Goal: Task Accomplishment & Management: Use online tool/utility

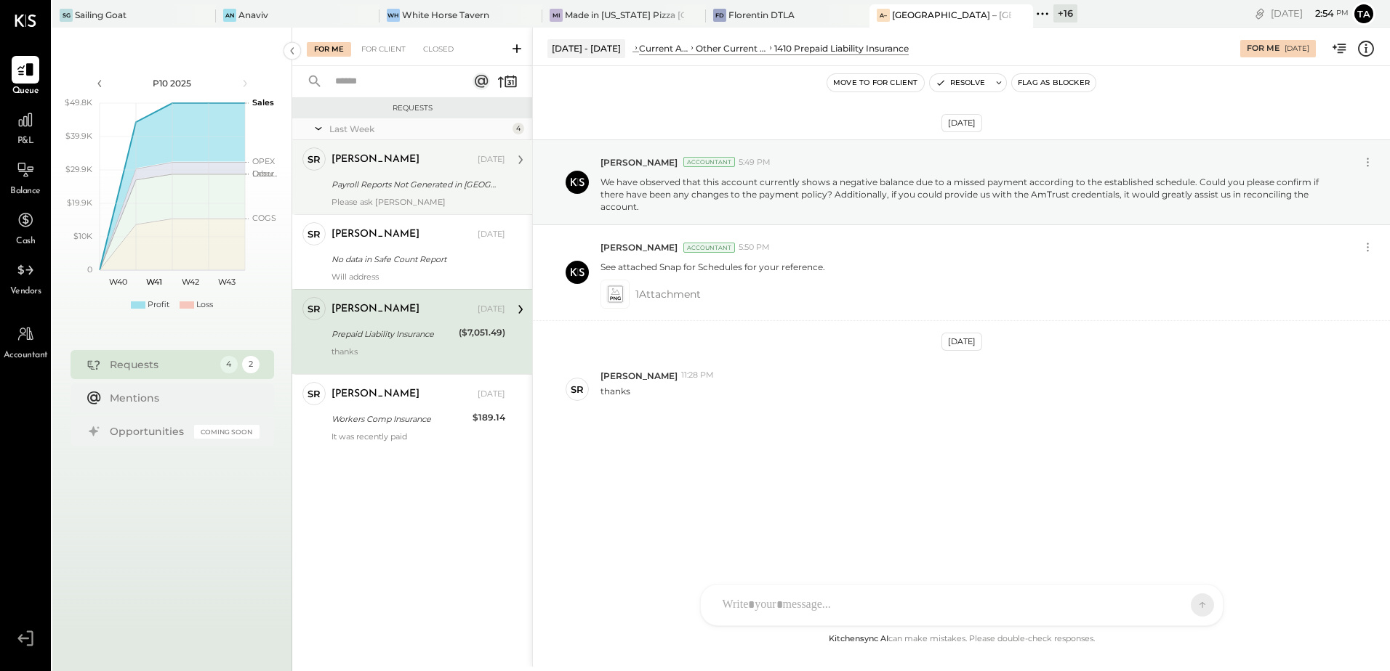
click at [384, 199] on div "Please ask [PERSON_NAME]" at bounding box center [418, 202] width 174 height 10
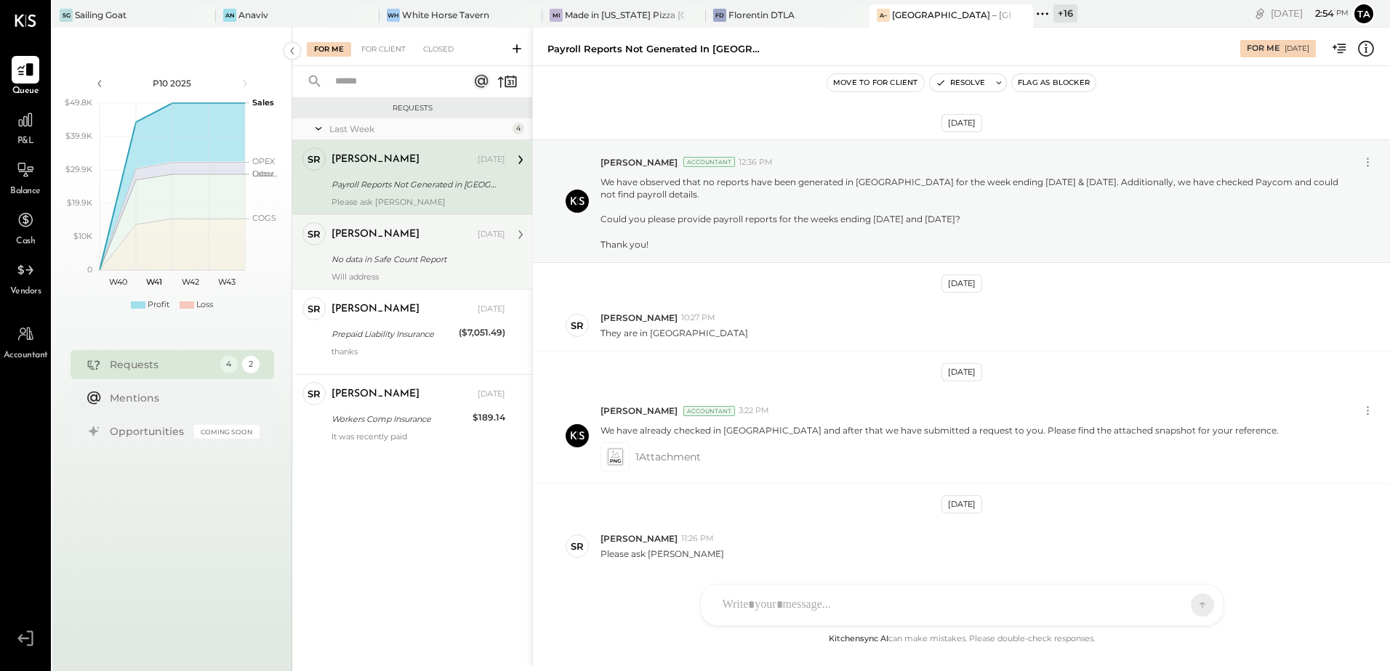
scroll to position [51, 0]
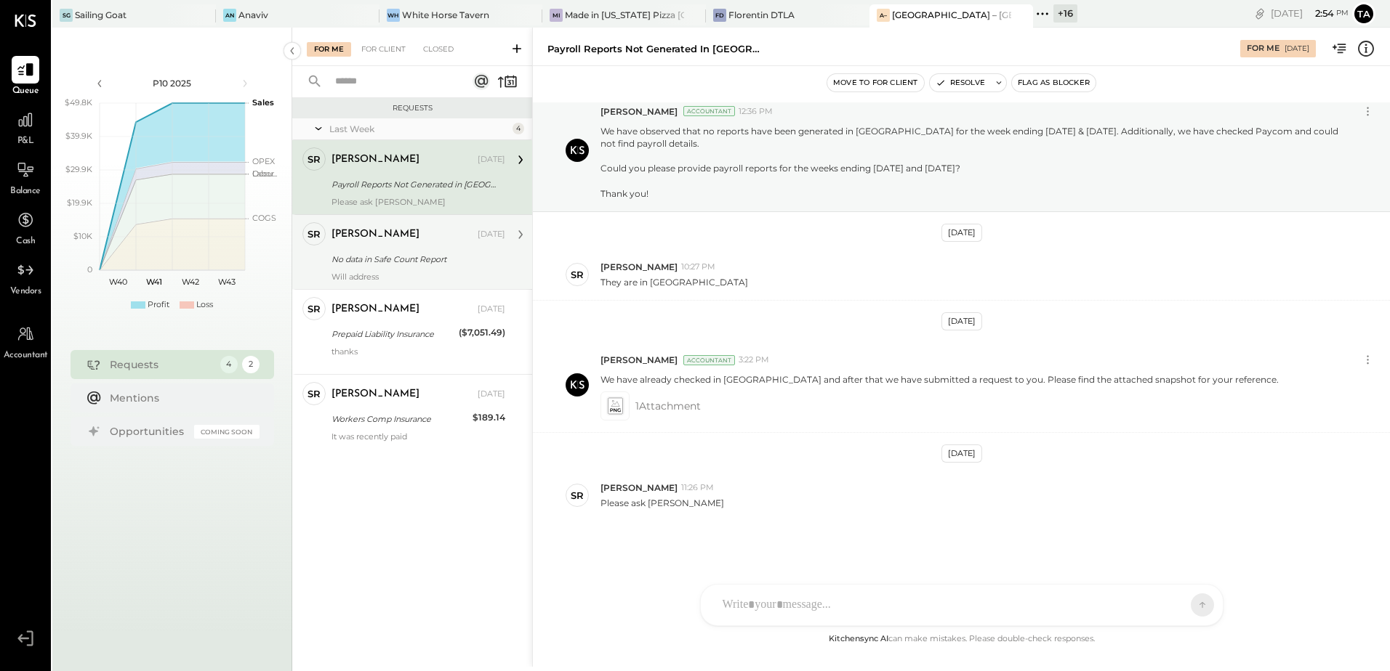
click at [392, 254] on div "No data in Safe Count Report" at bounding box center [415, 259] width 169 height 15
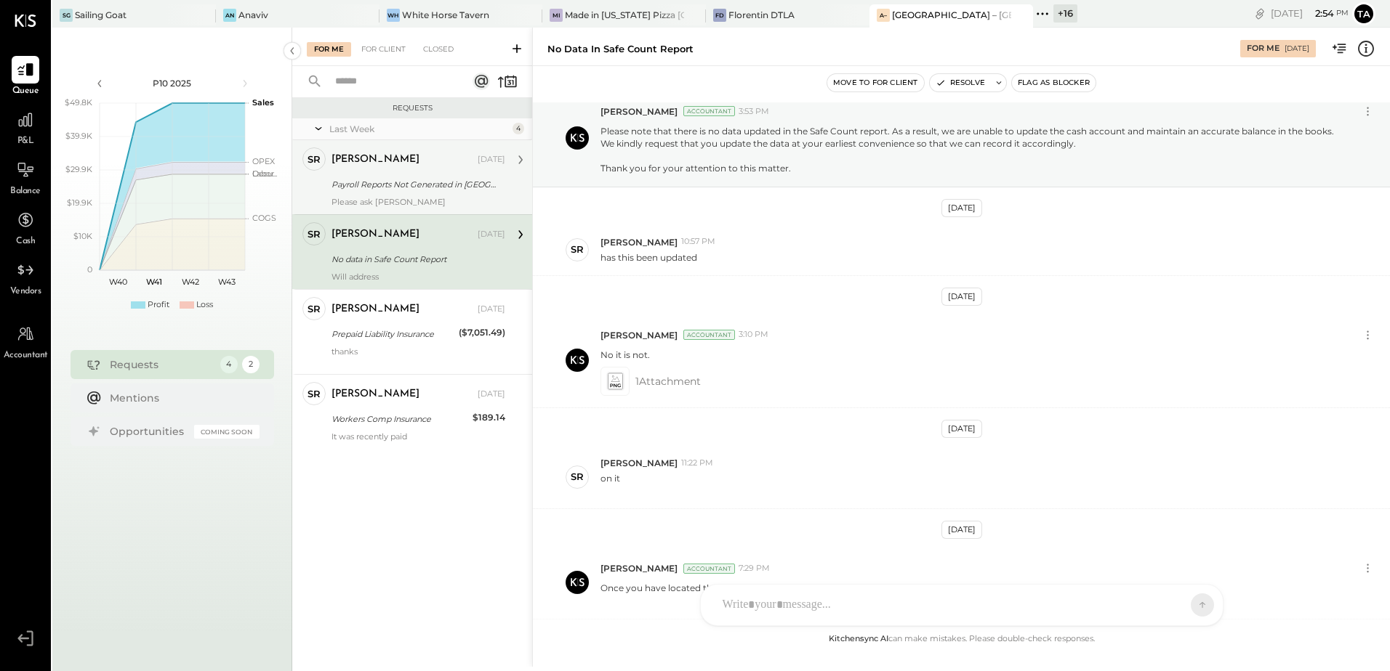
scroll to position [471, 0]
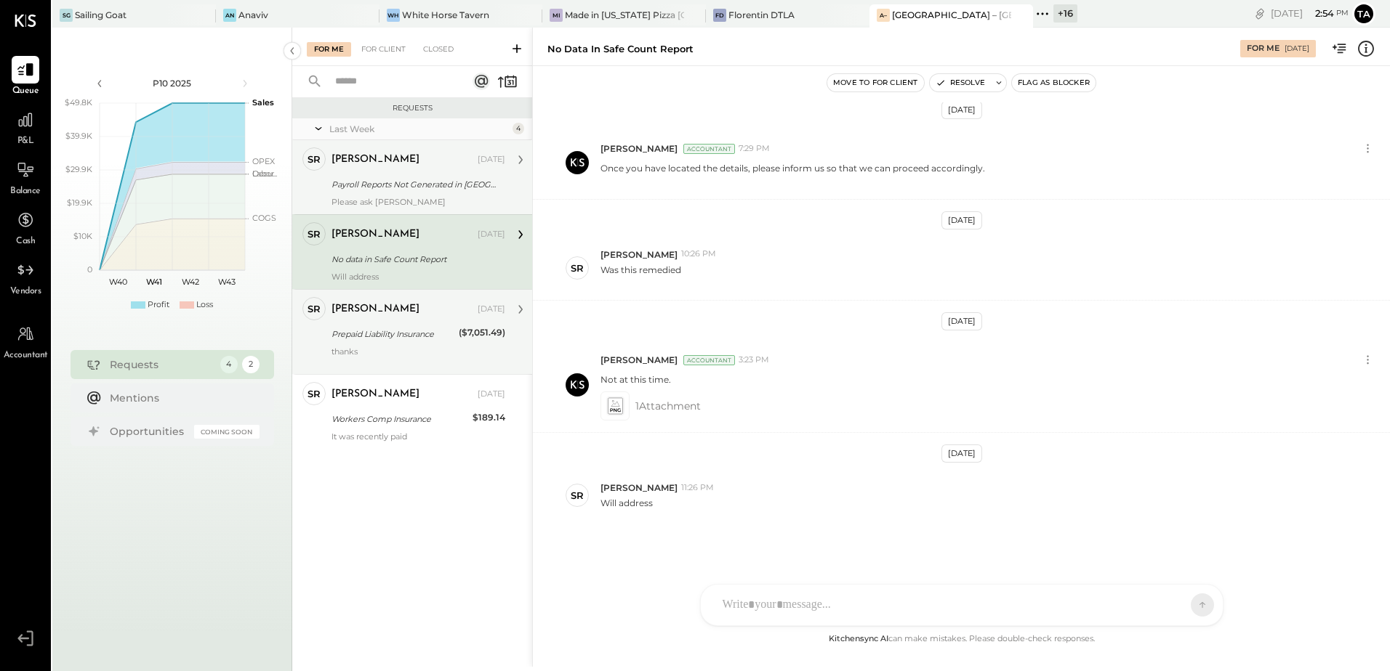
click at [370, 345] on div "[PERSON_NAME] [DATE] Prepaid Liability Insurance ($7,051.49) thanks" at bounding box center [418, 332] width 174 height 70
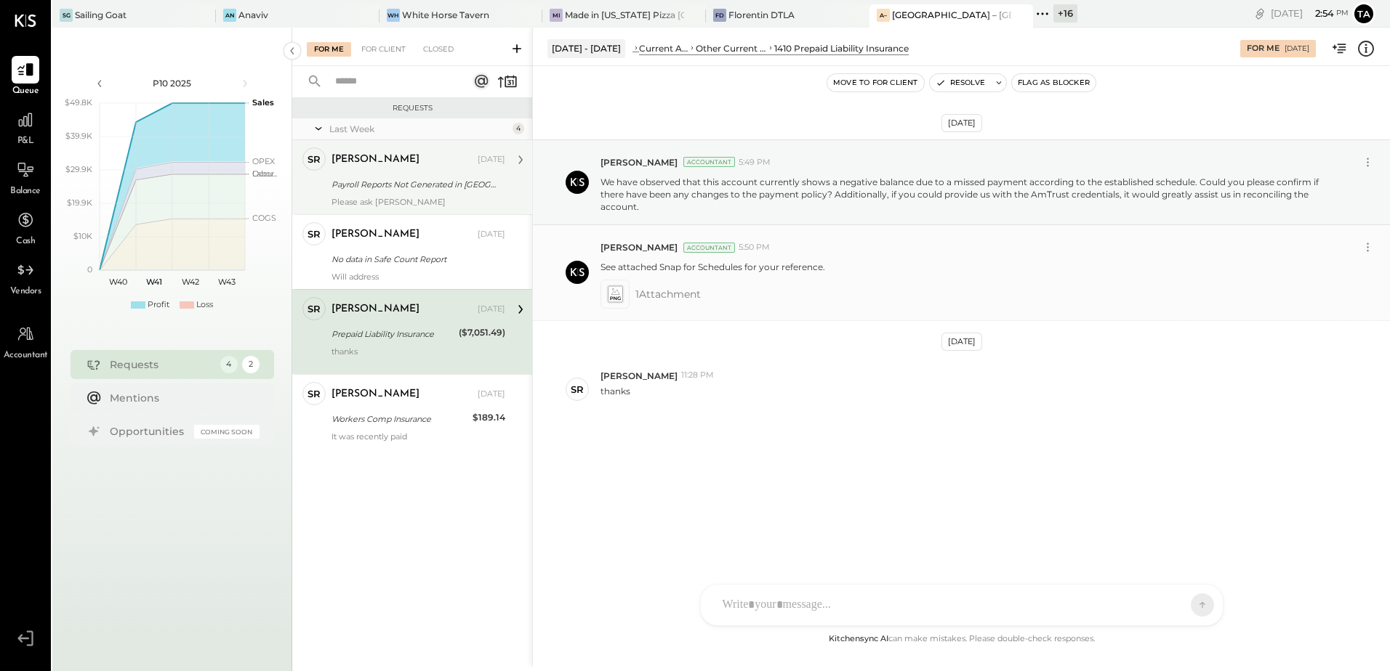
click at [616, 301] on icon at bounding box center [614, 294] width 15 height 17
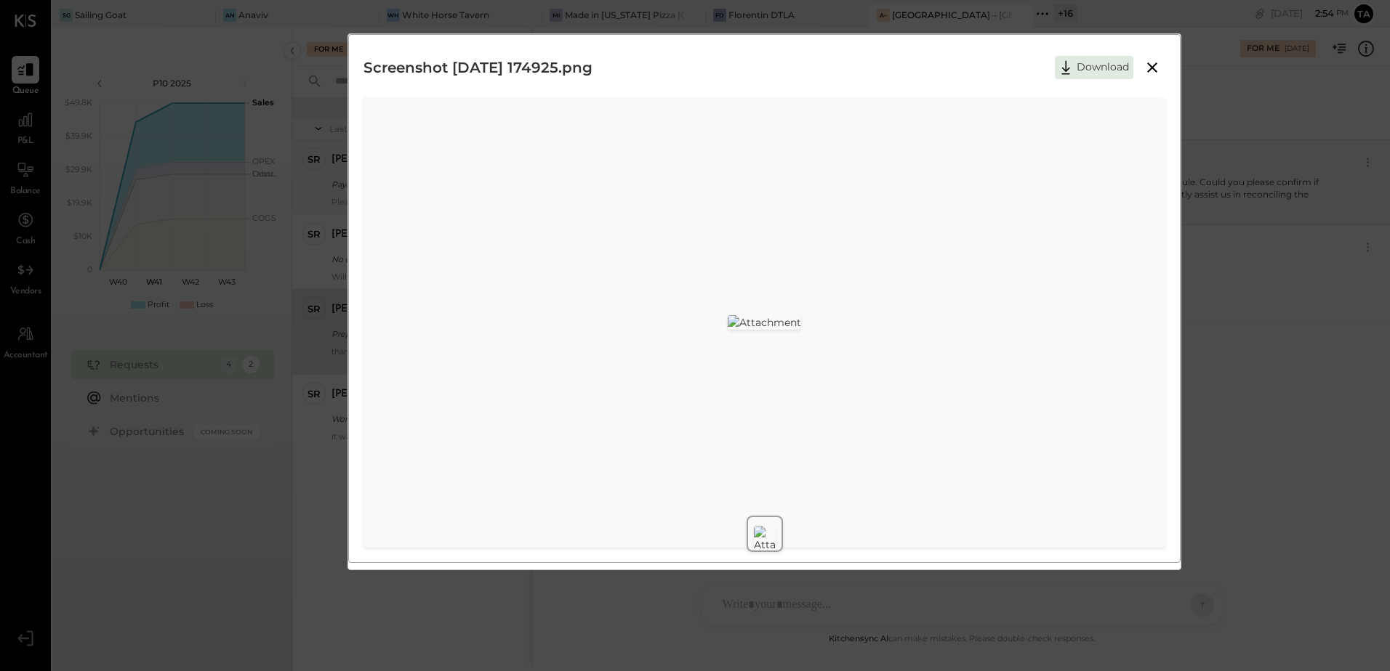
click at [1154, 68] on icon at bounding box center [1151, 67] width 17 height 17
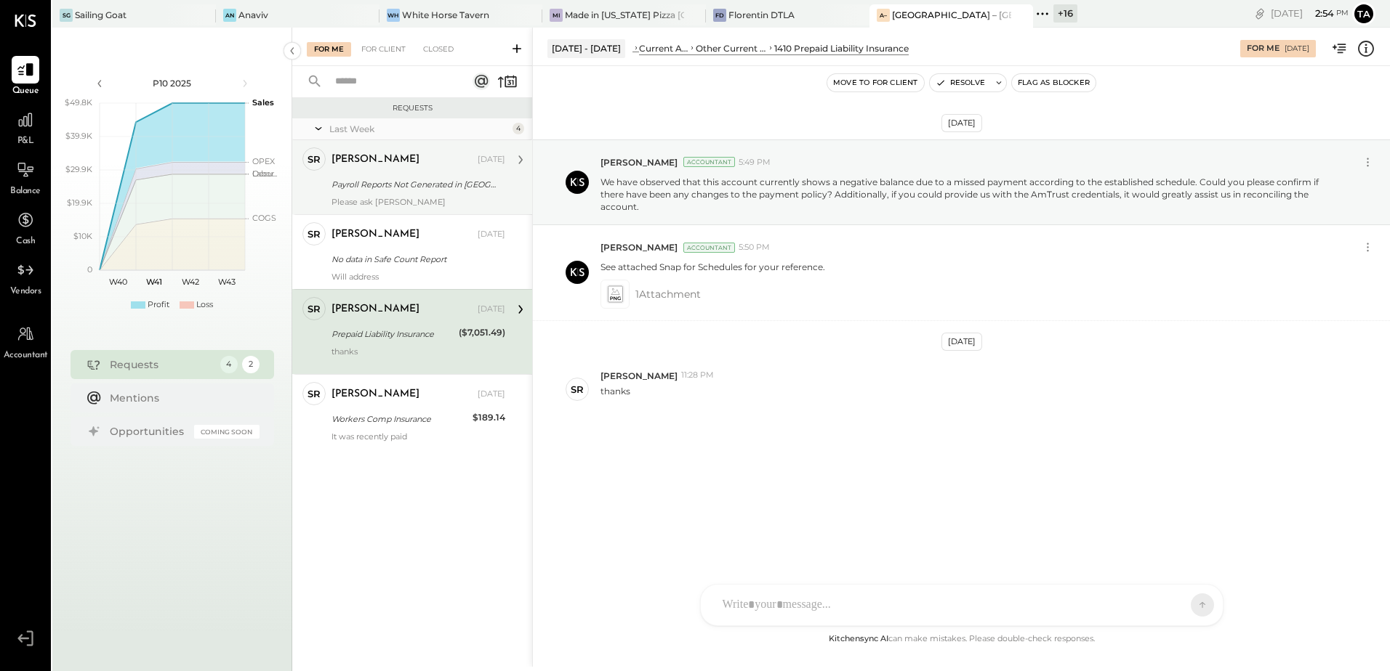
click at [773, 471] on div "[DATE] [PERSON_NAME] Accountant 5:49 PM We have observed that this account curr…" at bounding box center [961, 316] width 857 height 428
click at [977, 81] on button "Resolve" at bounding box center [959, 82] width 61 height 17
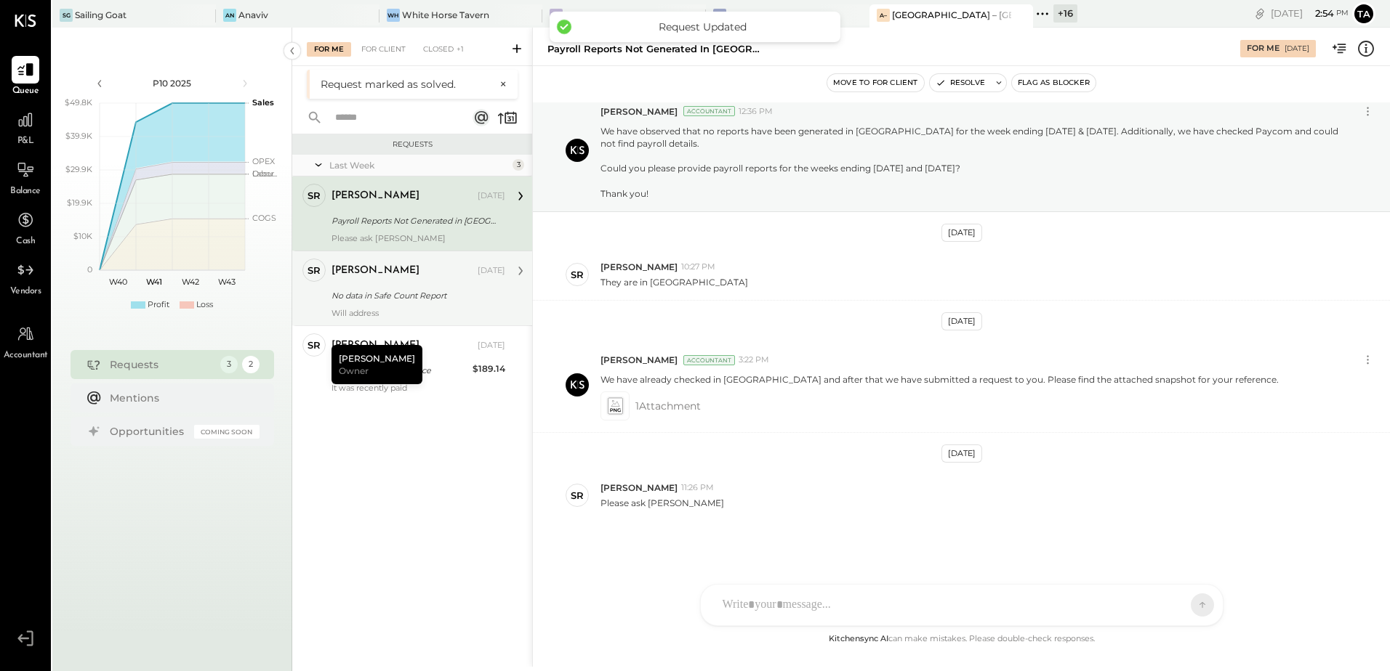
drag, startPoint x: 427, startPoint y: 293, endPoint x: 428, endPoint y: 300, distance: 7.3
click at [427, 293] on div "No data in Safe Count Report" at bounding box center [415, 296] width 169 height 15
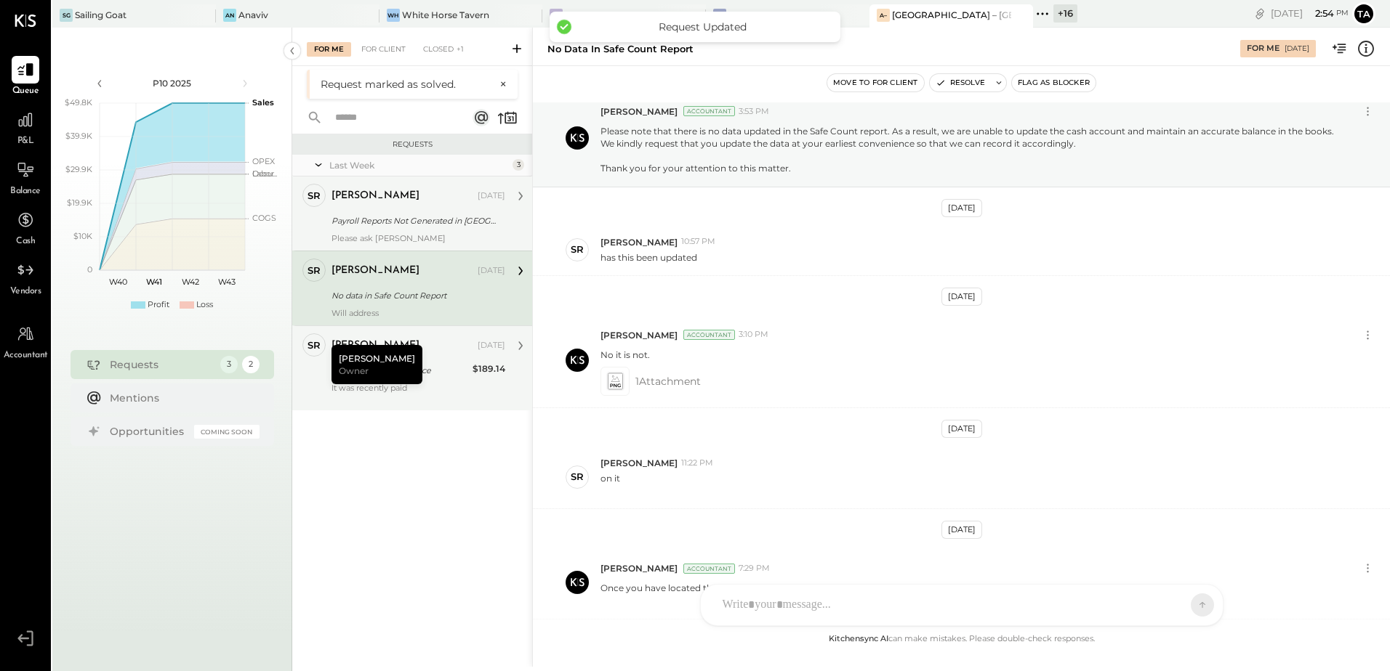
scroll to position [471, 0]
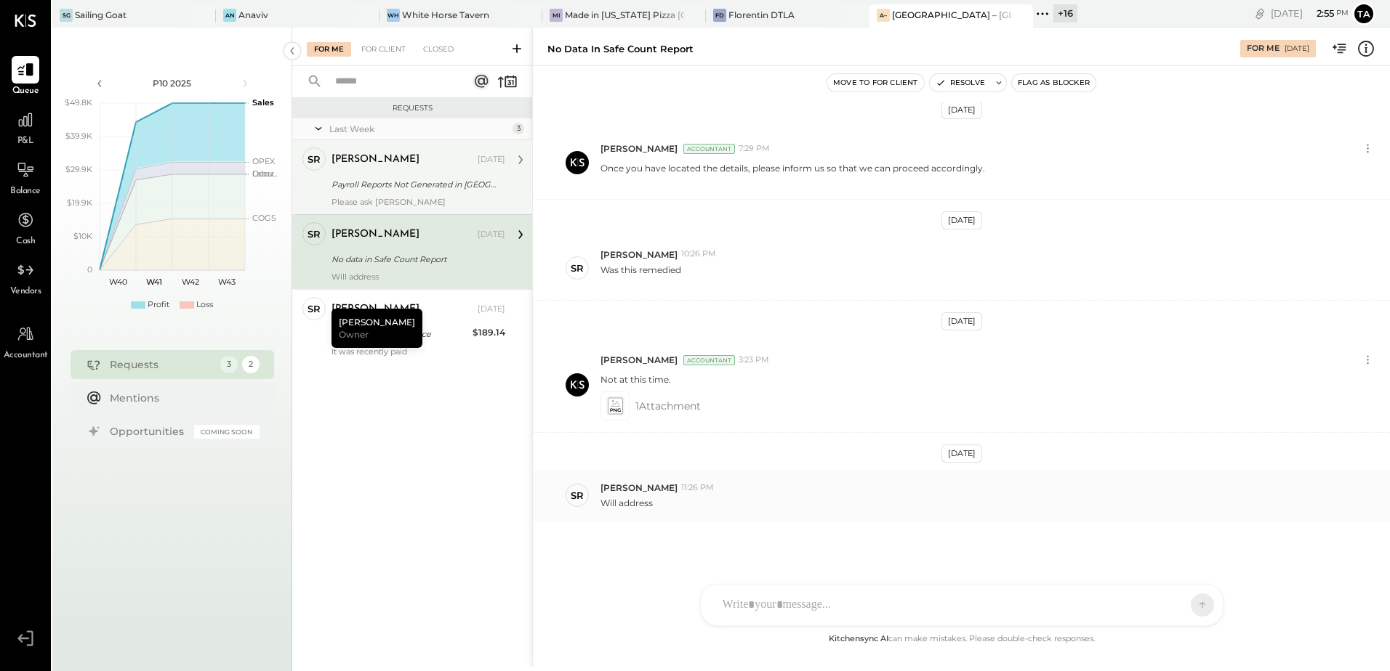
click at [789, 515] on div "SR [PERSON_NAME] 11:26 PM Will address" at bounding box center [961, 495] width 857 height 51
click at [819, 614] on div "SR [PERSON_NAME] AM [PERSON_NAME] RS [PERSON_NAME] [PERSON_NAME] [PERSON_NAME] …" at bounding box center [961, 565] width 523 height 121
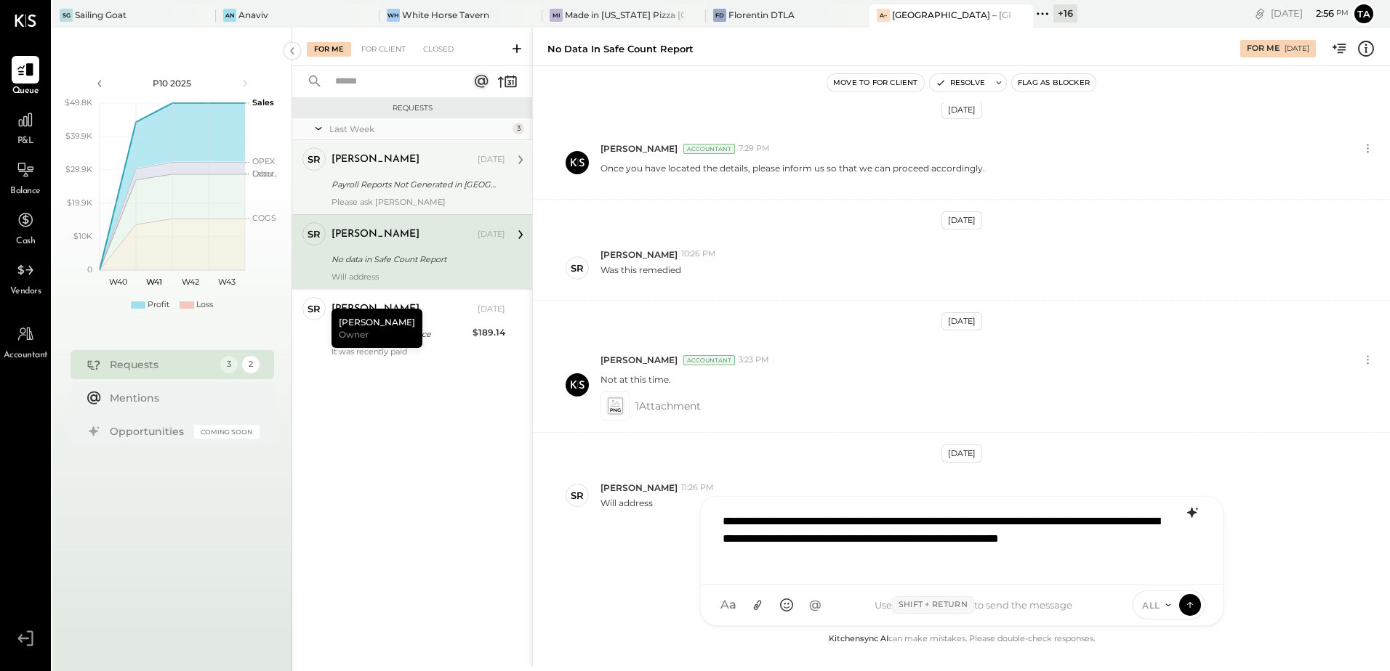
click at [1190, 519] on icon at bounding box center [1191, 512] width 17 height 17
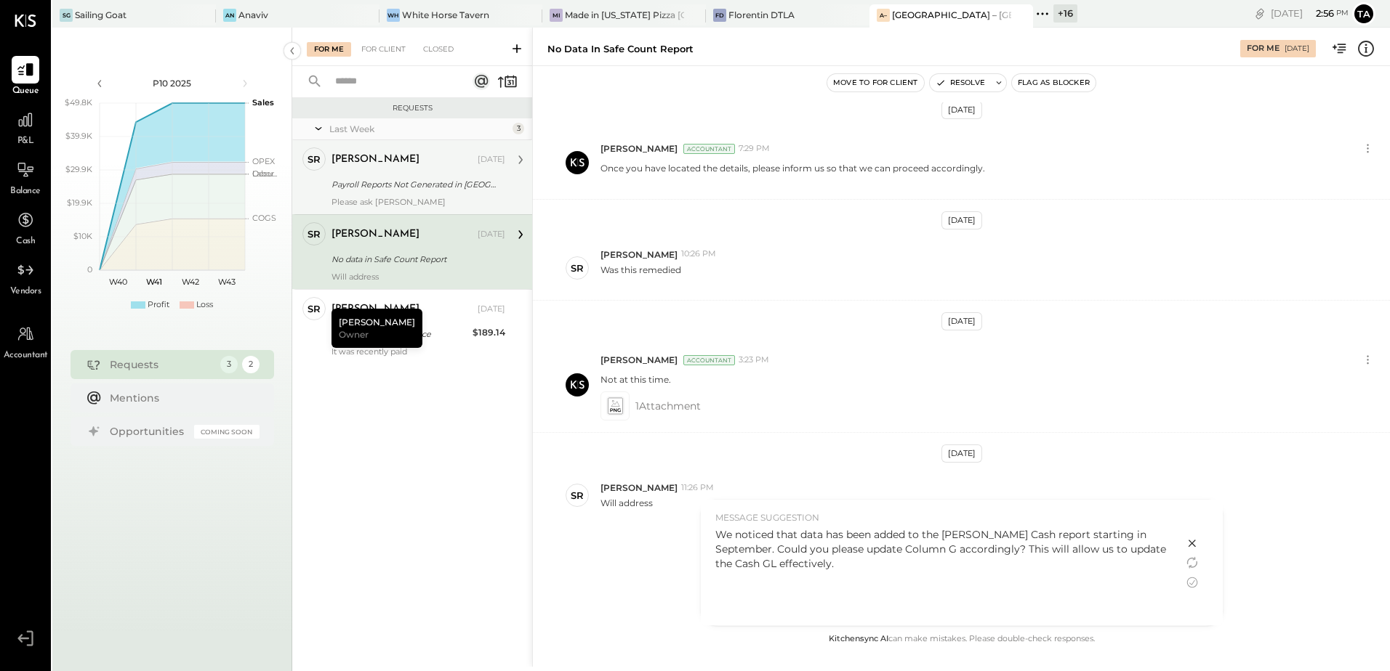
click at [834, 575] on div "We noticed that data has been added to the [PERSON_NAME] Cash report starting i…" at bounding box center [941, 573] width 453 height 91
click at [1191, 584] on icon at bounding box center [1191, 582] width 17 height 17
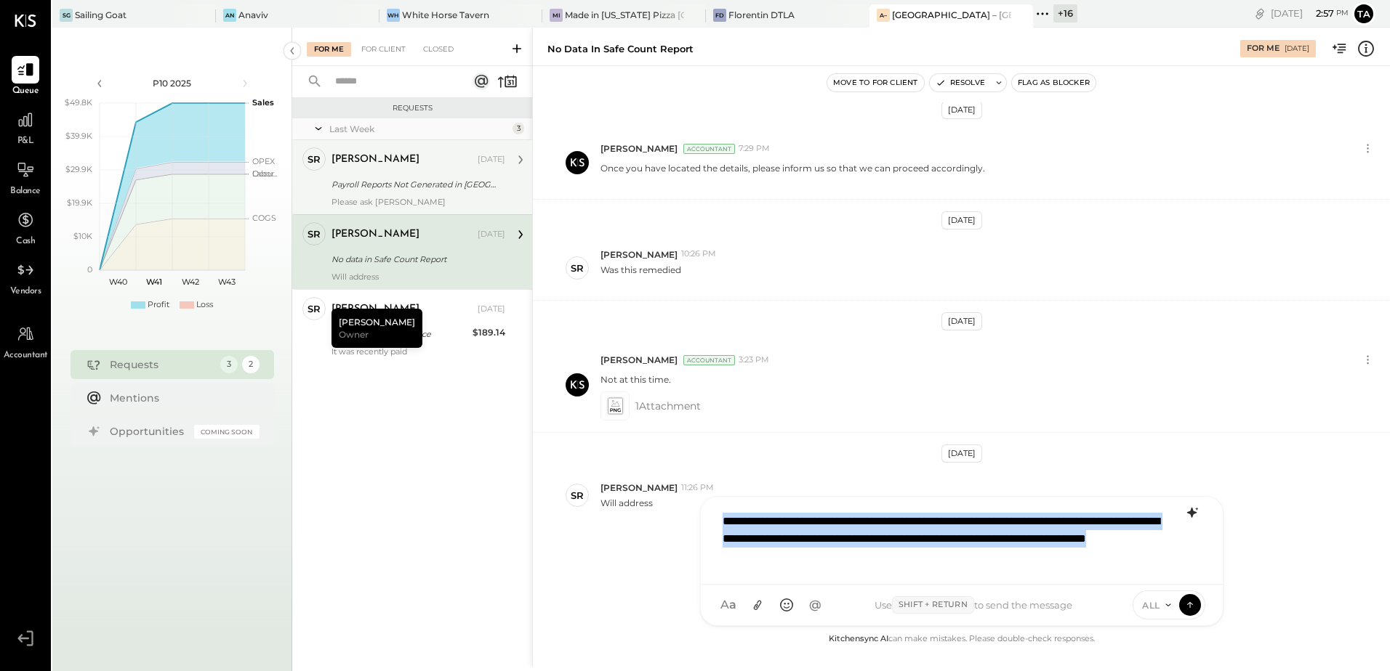
click at [983, 551] on div "**********" at bounding box center [961, 539] width 493 height 67
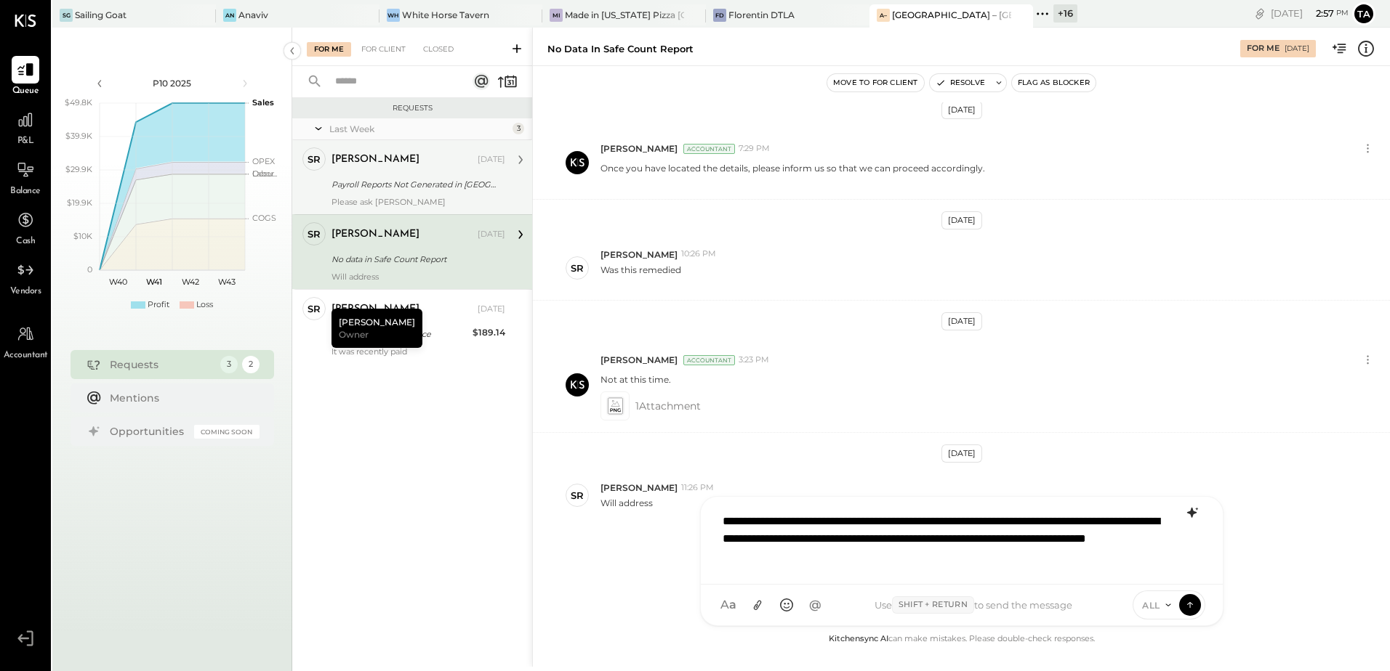
click at [941, 539] on div "**********" at bounding box center [961, 539] width 493 height 67
click at [1182, 602] on button at bounding box center [1190, 605] width 22 height 22
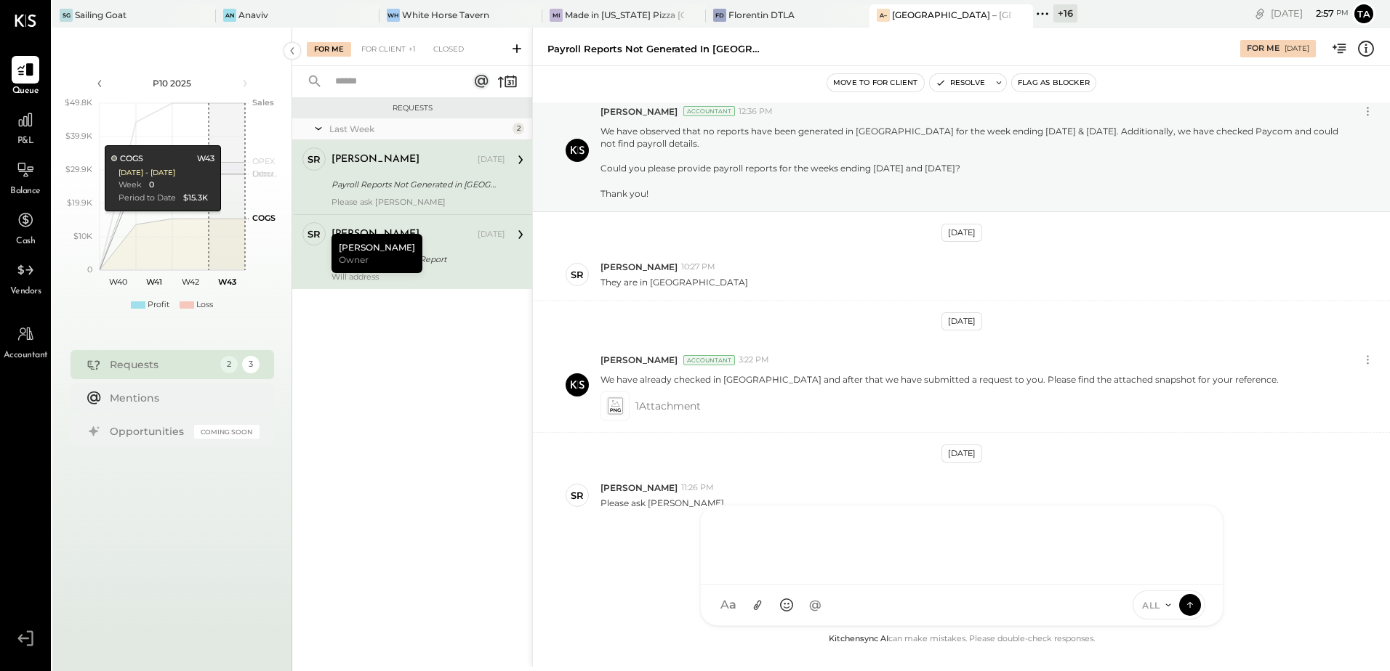
scroll to position [51, 0]
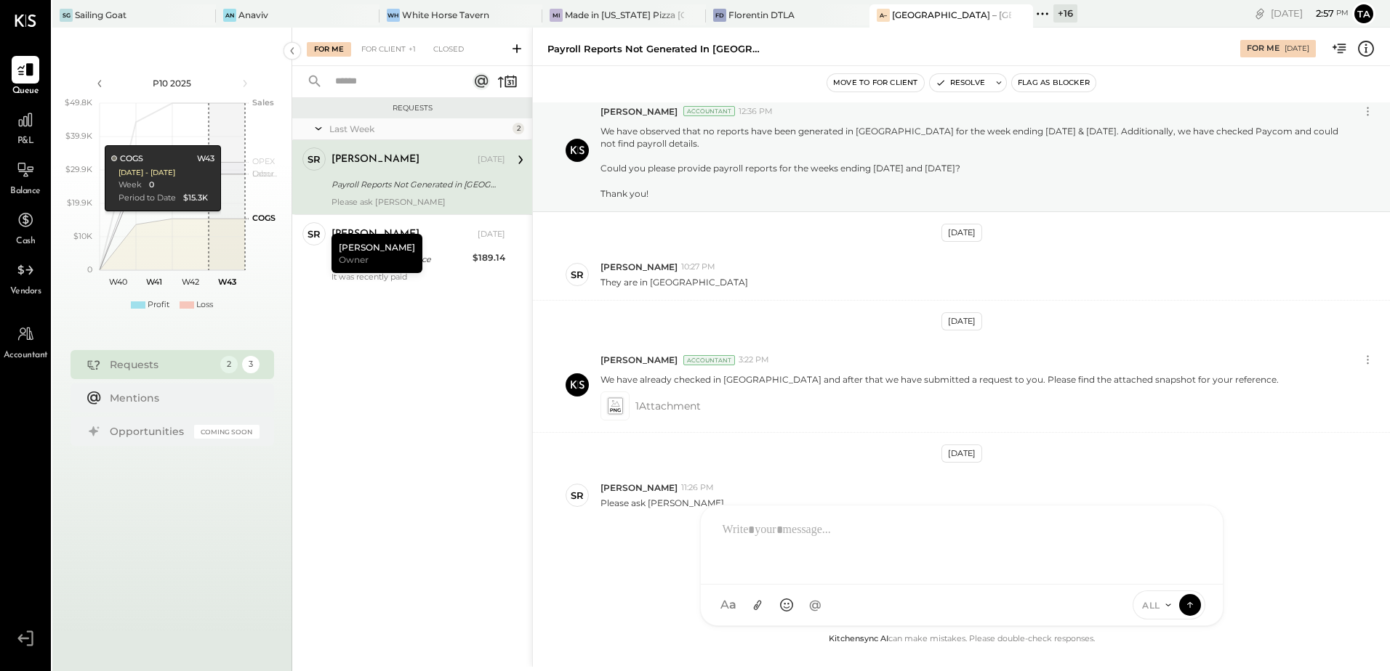
click at [441, 188] on div "Payroll Reports Not Generated in [GEOGRAPHIC_DATA]." at bounding box center [415, 184] width 169 height 15
click at [766, 258] on div "SR [PERSON_NAME] 10:27 PM They are in [GEOGRAPHIC_DATA]" at bounding box center [961, 275] width 857 height 52
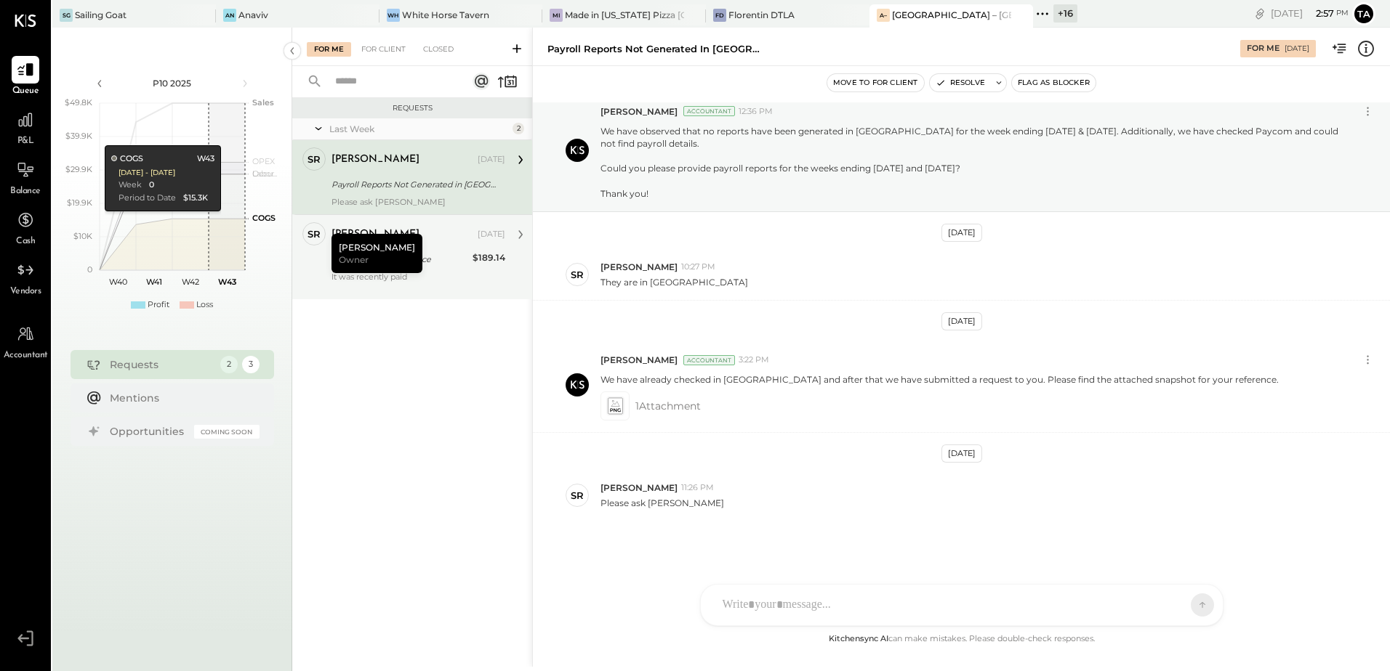
click at [449, 243] on div "[PERSON_NAME] [DATE]" at bounding box center [418, 235] width 174 height 20
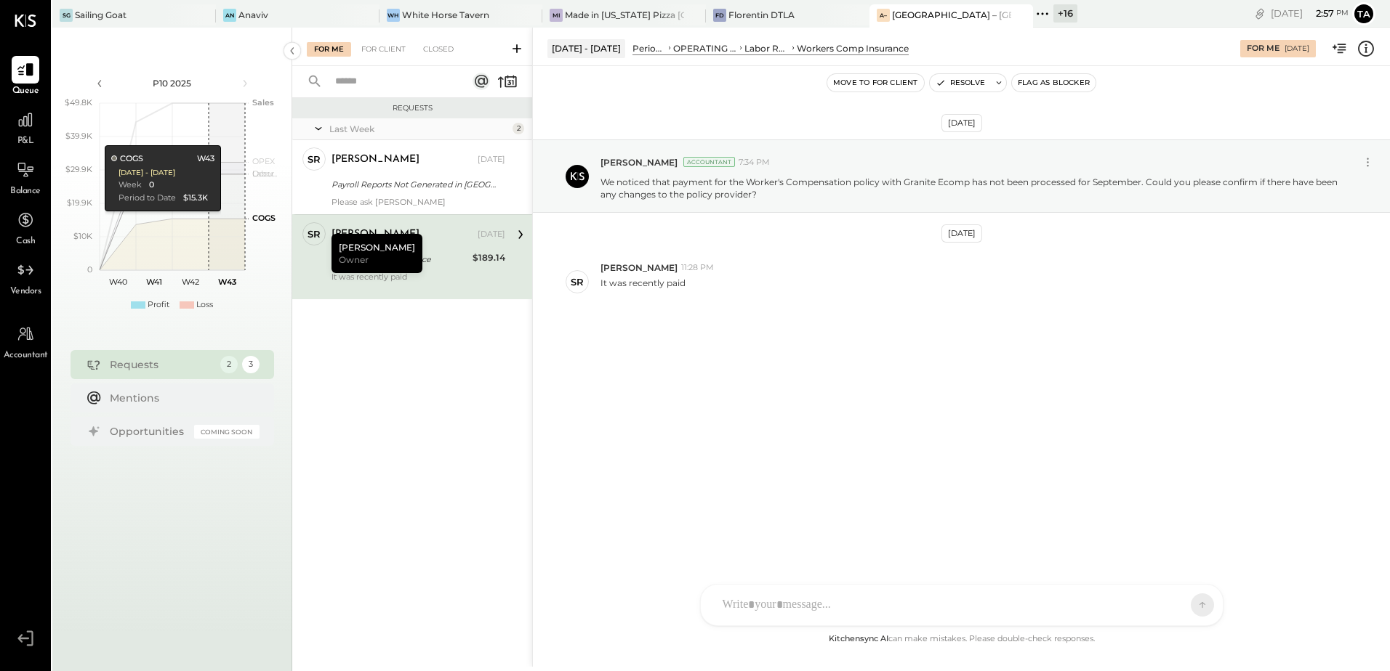
click at [825, 334] on div "[DATE] [PERSON_NAME] Accountant 7:34 PM We noticed that payment for the Worker'…" at bounding box center [961, 262] width 857 height 320
drag, startPoint x: 959, startPoint y: 81, endPoint x: 828, endPoint y: 151, distance: 149.2
click at [957, 81] on button "Resolve" at bounding box center [959, 82] width 61 height 17
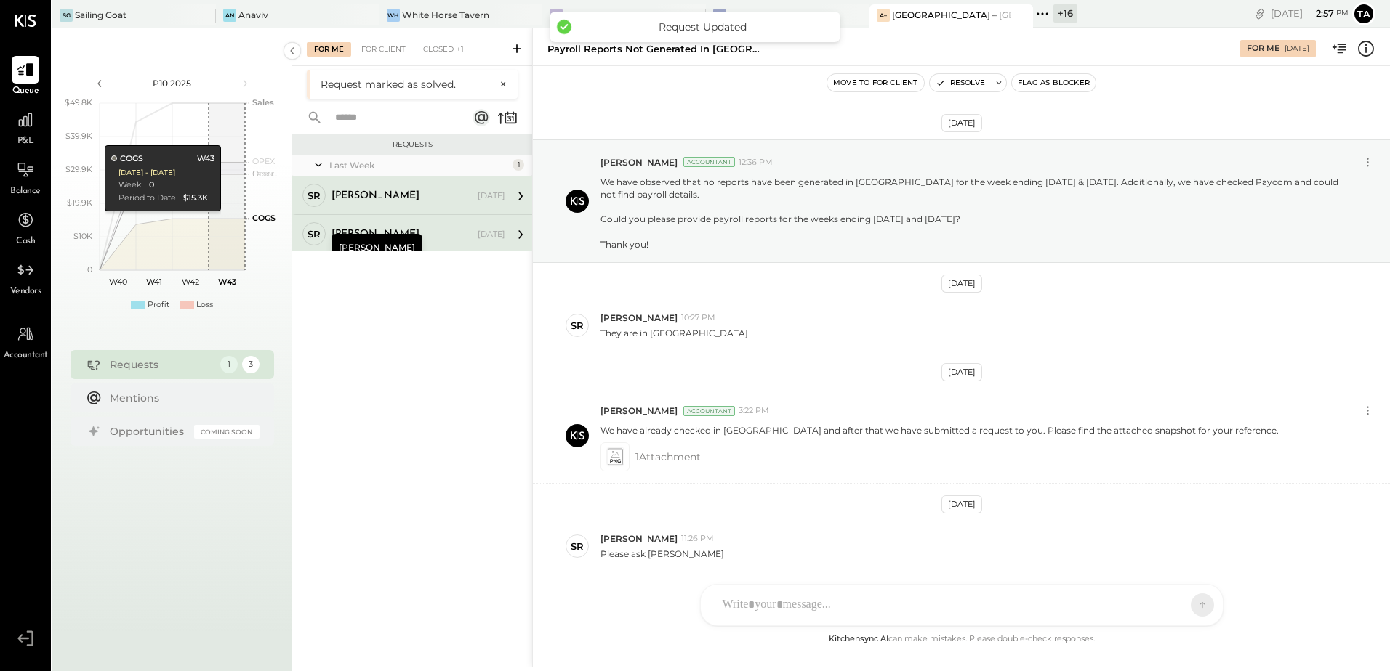
scroll to position [51, 0]
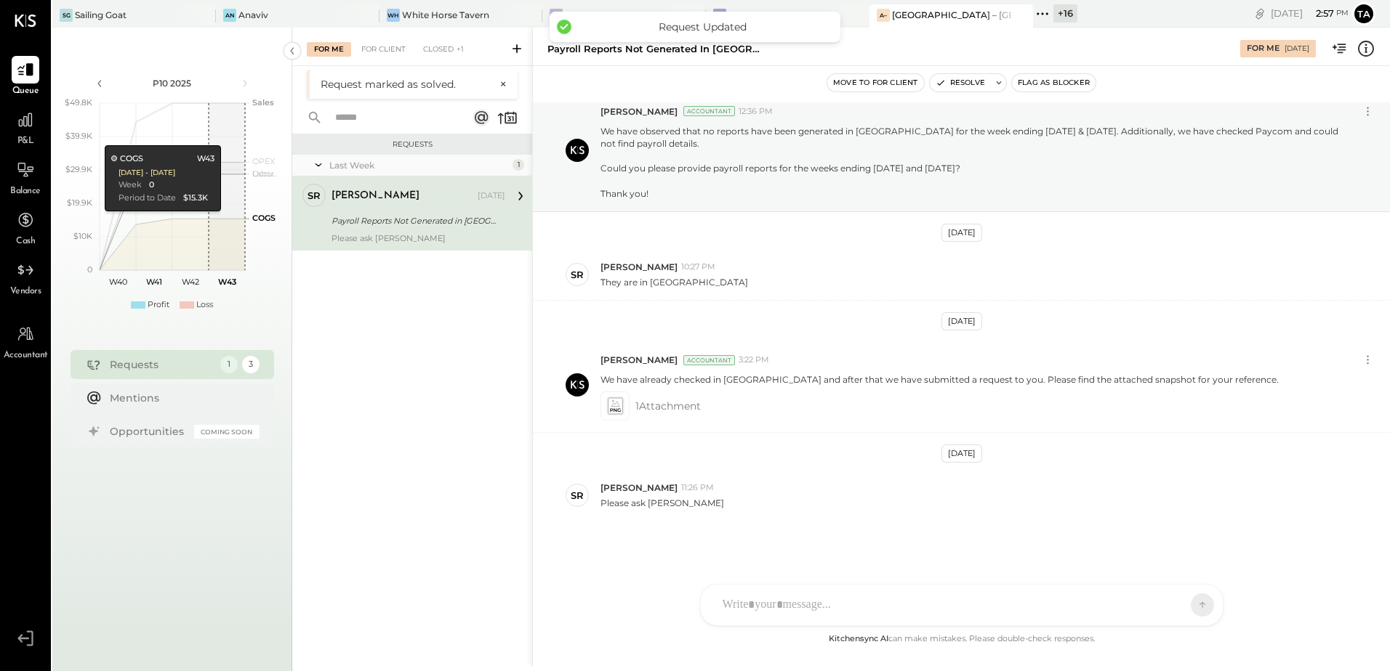
click at [421, 217] on div "Payroll Reports Not Generated in [GEOGRAPHIC_DATA]." at bounding box center [415, 221] width 169 height 15
click at [809, 496] on div "Please ask [PERSON_NAME]" at bounding box center [989, 501] width 778 height 15
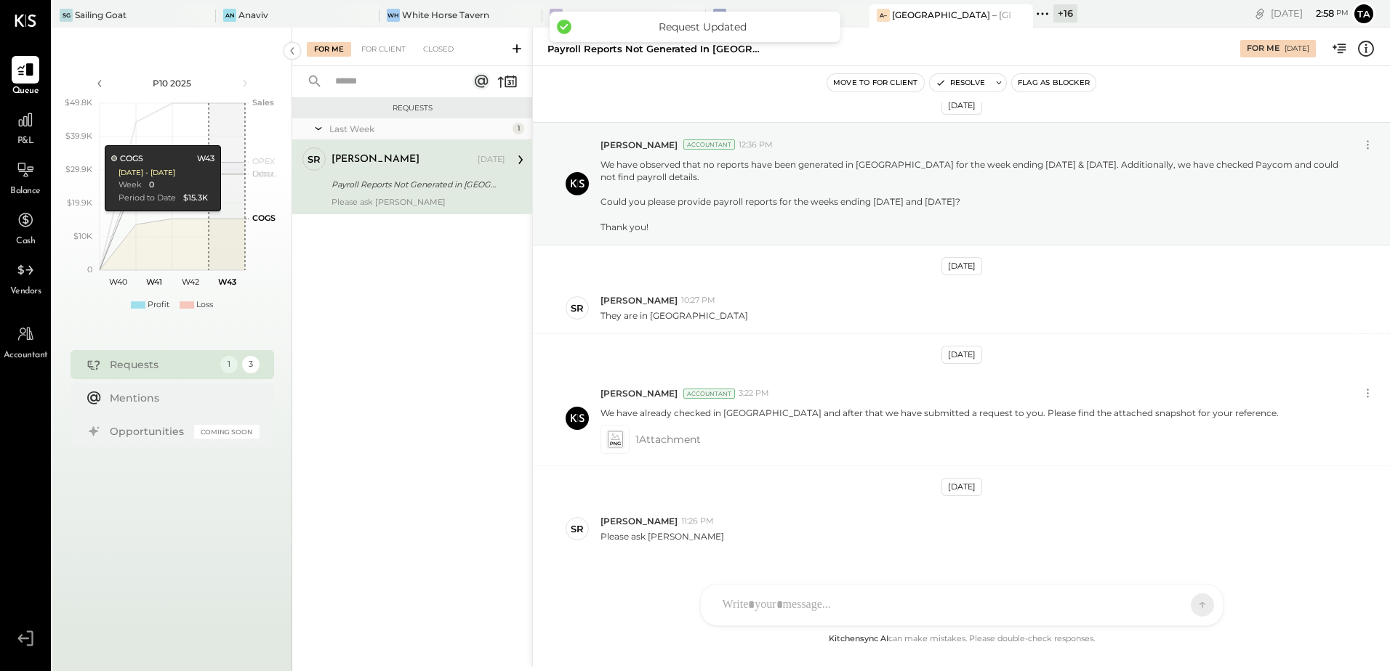
scroll to position [0, 0]
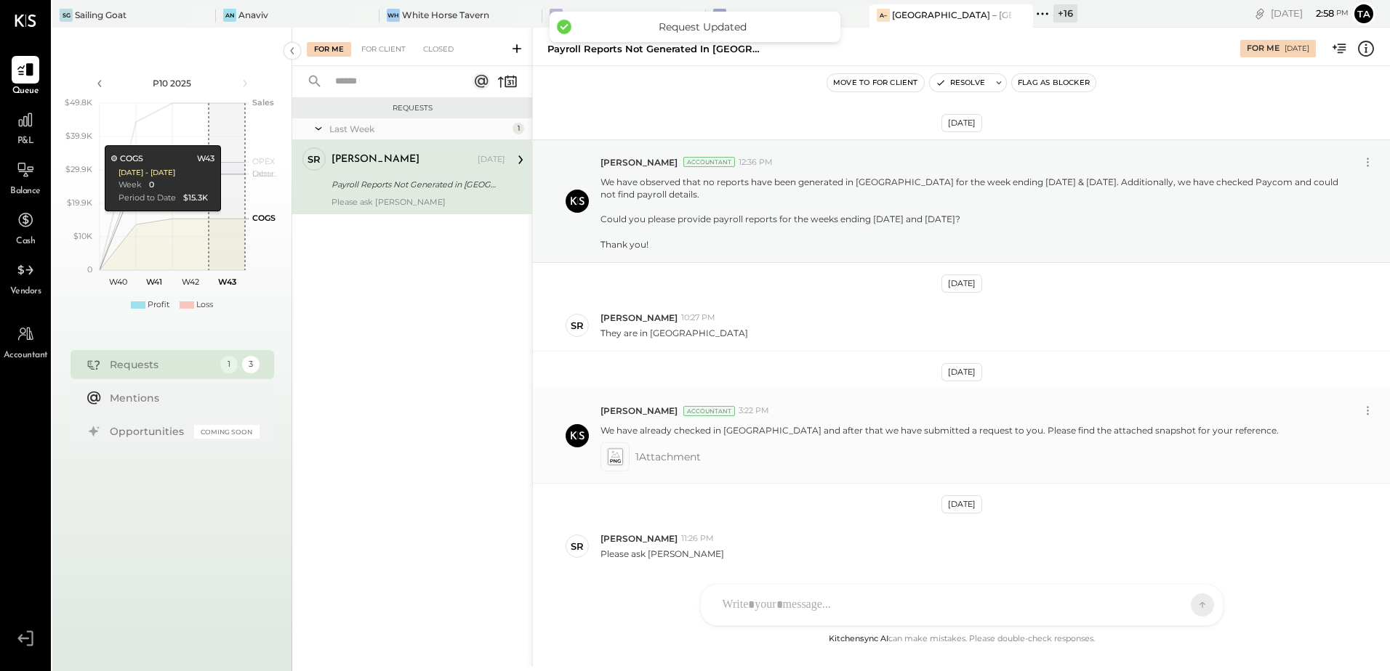
click at [608, 464] on icon at bounding box center [615, 457] width 15 height 16
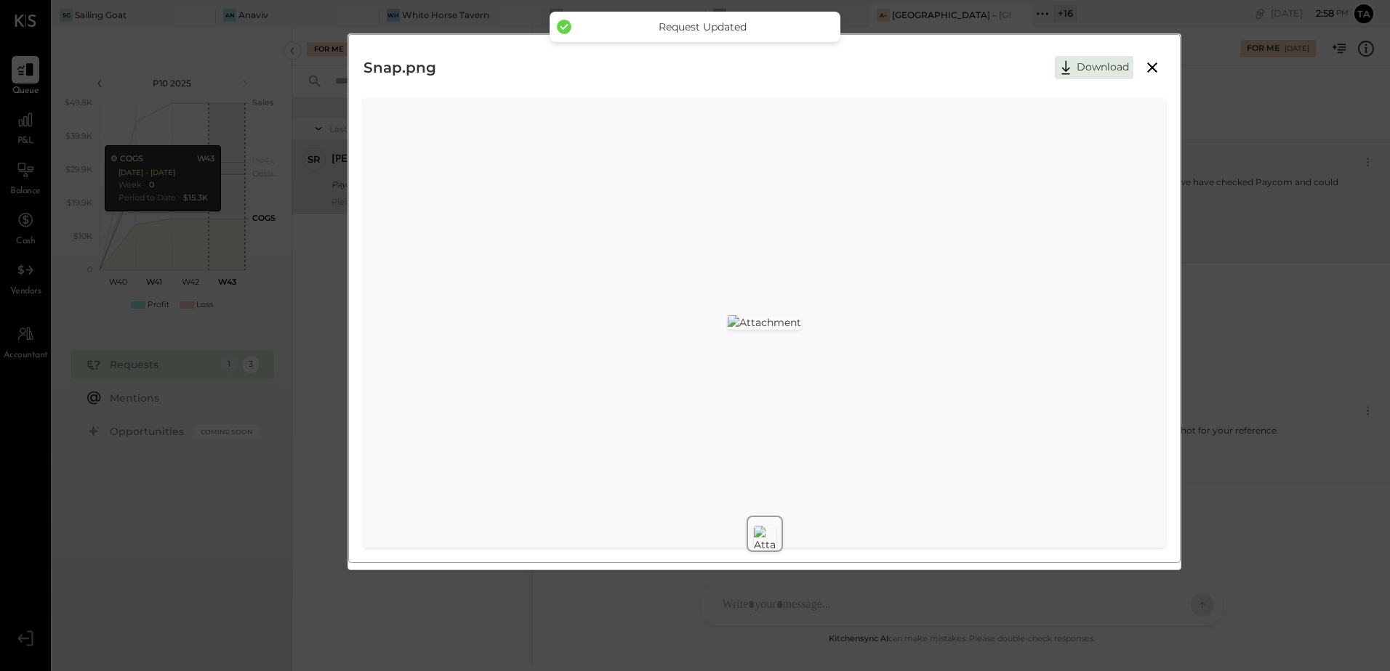
drag, startPoint x: 1110, startPoint y: 65, endPoint x: 1126, endPoint y: 107, distance: 44.4
click at [1110, 68] on button "Download" at bounding box center [1093, 67] width 78 height 23
click at [948, 62] on div "Snap.png Download" at bounding box center [764, 67] width 802 height 36
click at [1155, 68] on icon at bounding box center [1151, 67] width 17 height 17
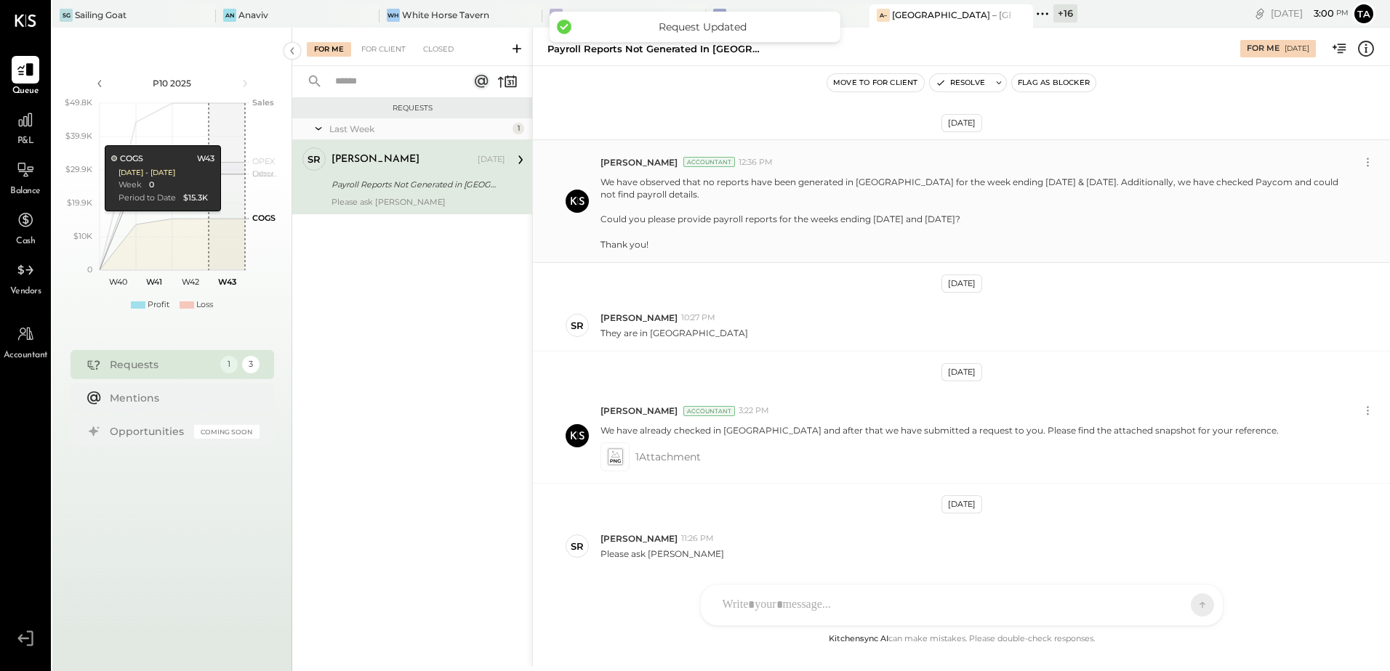
drag, startPoint x: 602, startPoint y: 184, endPoint x: 664, endPoint y: 243, distance: 86.4
click at [664, 243] on p "We have observed that no reports have been generated in [GEOGRAPHIC_DATA] for t…" at bounding box center [969, 213] width 739 height 75
copy p "We have observed that no reports have been generated in [GEOGRAPHIC_DATA] for t…"
click at [813, 466] on div "1 Attachment" at bounding box center [989, 457] width 778 height 29
click at [659, 557] on p "Please ask [PERSON_NAME]" at bounding box center [662, 554] width 124 height 12
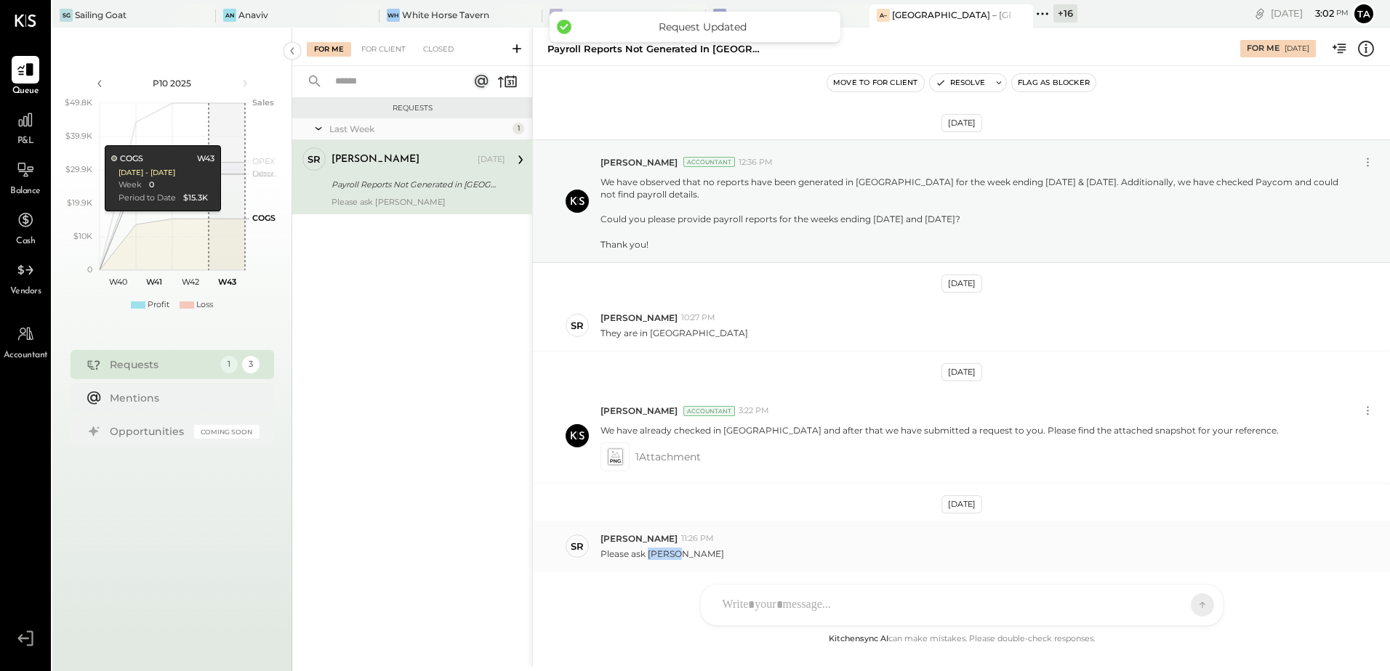
click at [659, 557] on p "Please ask [PERSON_NAME]" at bounding box center [662, 554] width 124 height 12
copy p "[PERSON_NAME]"
click at [1000, 86] on icon at bounding box center [998, 83] width 10 height 10
type textarea "**********"
click at [1092, 185] on button "Resolve" at bounding box center [1094, 182] width 65 height 17
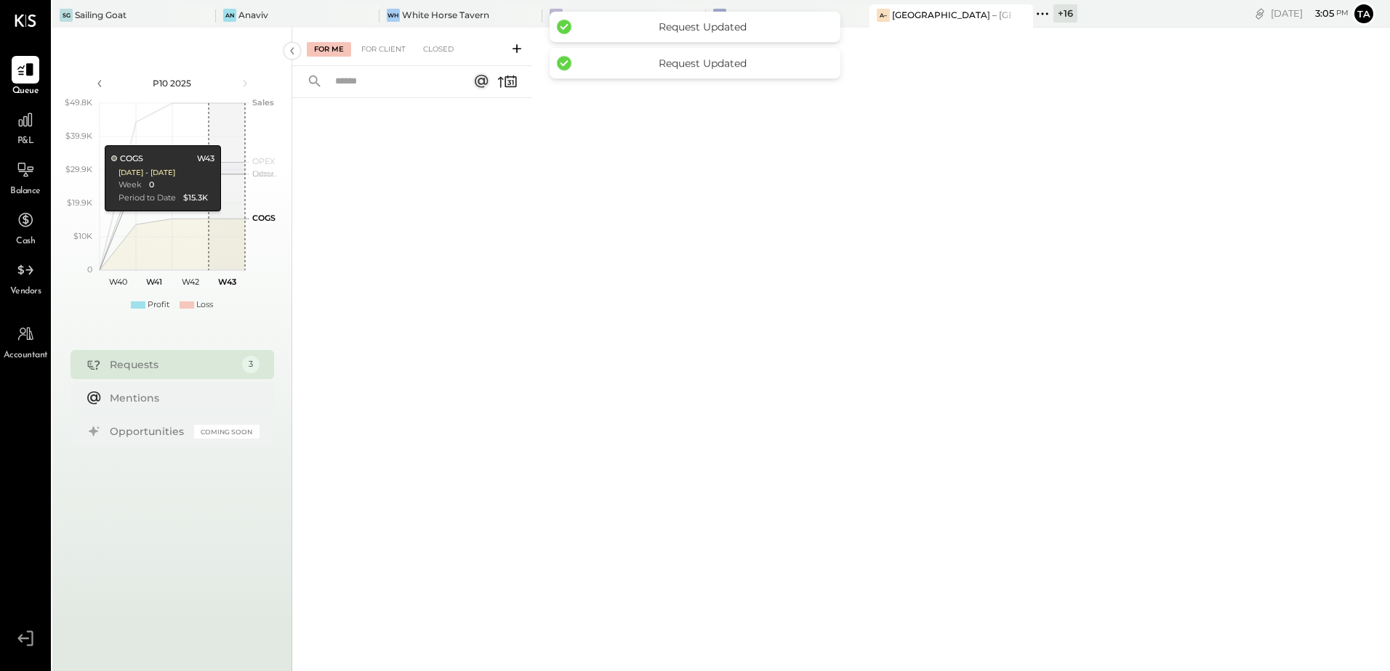
click at [635, 340] on div "For Me For Client Closed" at bounding box center [840, 348] width 1097 height 640
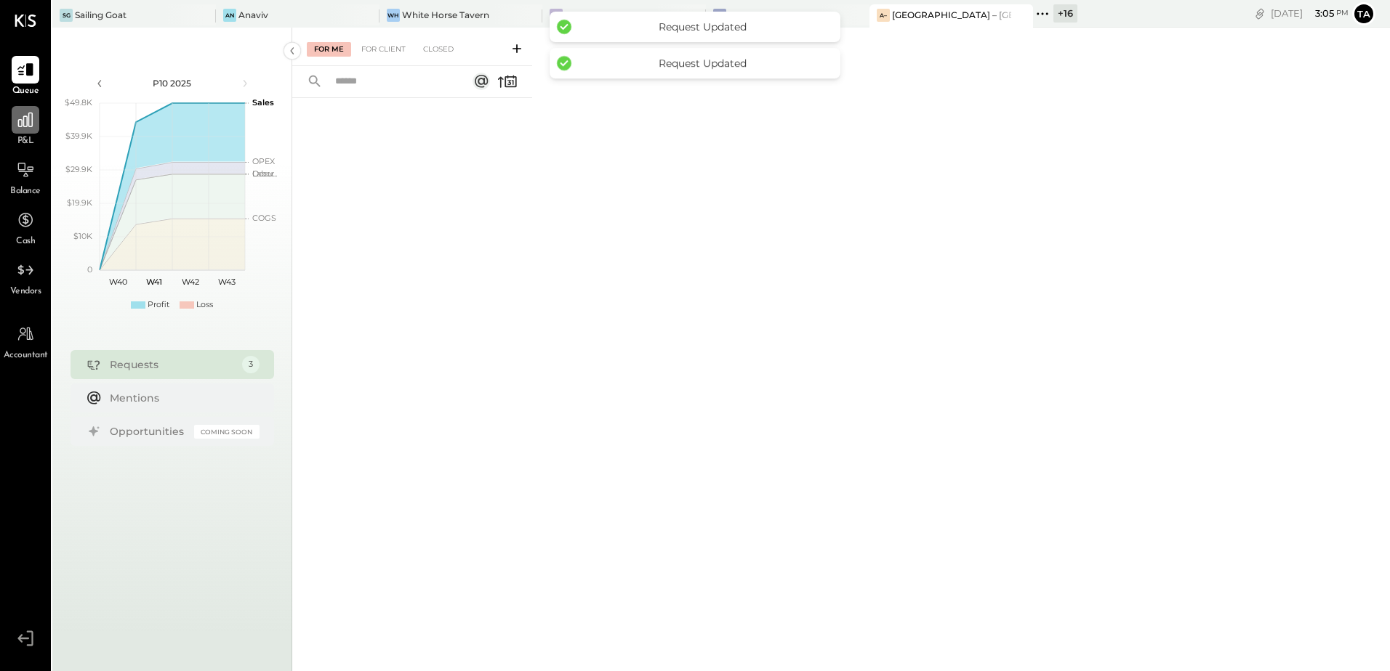
click at [39, 129] on div at bounding box center [26, 120] width 28 height 28
